Goal: Task Accomplishment & Management: Use online tool/utility

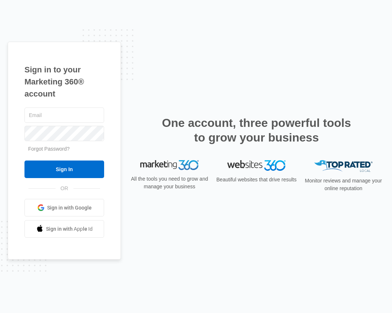
type input "[PERSON_NAME][EMAIL_ADDRESS][PERSON_NAME][DOMAIN_NAME]"
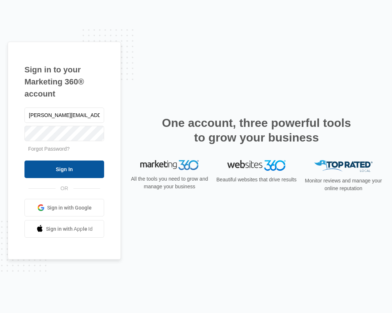
click at [53, 171] on input "Sign In" at bounding box center [64, 169] width 80 height 18
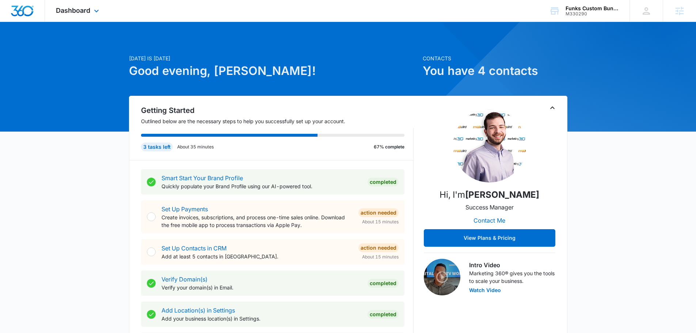
click at [79, 5] on div "Dashboard Apps Reputation Websites Forms CRM Email Social Content Ads Intellige…" at bounding box center [78, 11] width 67 height 22
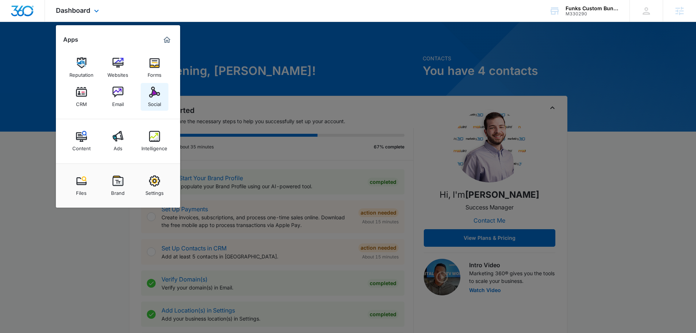
click at [151, 99] on div "Social" at bounding box center [154, 103] width 13 height 10
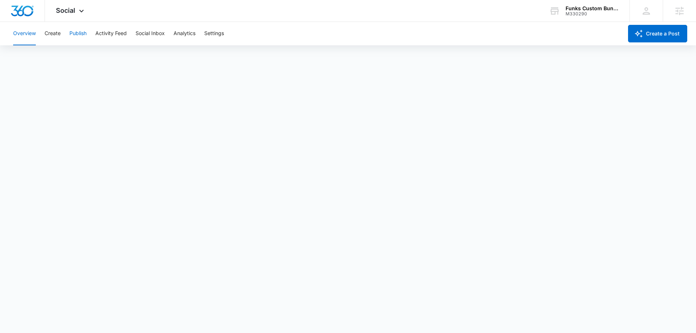
click at [80, 37] on button "Publish" at bounding box center [77, 33] width 17 height 23
click at [51, 37] on button "Create" at bounding box center [53, 33] width 16 height 23
click at [75, 60] on button "Approvals" at bounding box center [71, 56] width 24 height 20
click at [76, 34] on button "Publish" at bounding box center [77, 33] width 17 height 23
click at [56, 61] on button "Schedules" at bounding box center [55, 56] width 25 height 20
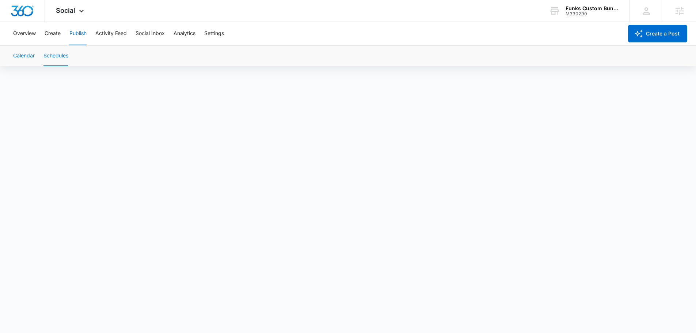
click at [32, 57] on button "Calendar" at bounding box center [24, 56] width 22 height 20
click at [51, 56] on button "Schedules" at bounding box center [55, 56] width 25 height 20
click at [216, 29] on button "Settings" at bounding box center [214, 33] width 20 height 23
click at [52, 35] on button "Create" at bounding box center [53, 33] width 16 height 23
click at [71, 58] on button "Approvals" at bounding box center [71, 56] width 24 height 20
